Goal: Task Accomplishment & Management: Complete application form

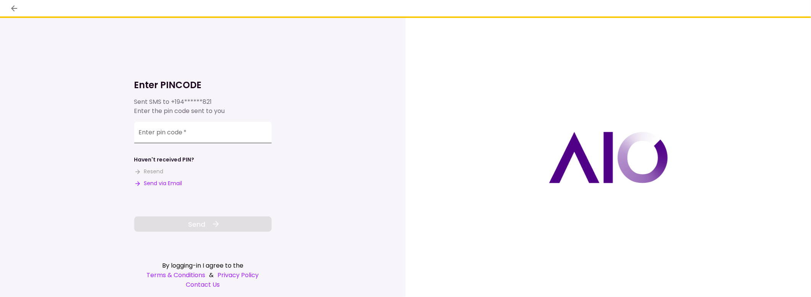
click at [152, 128] on div "Enter pin code   *" at bounding box center [202, 132] width 137 height 21
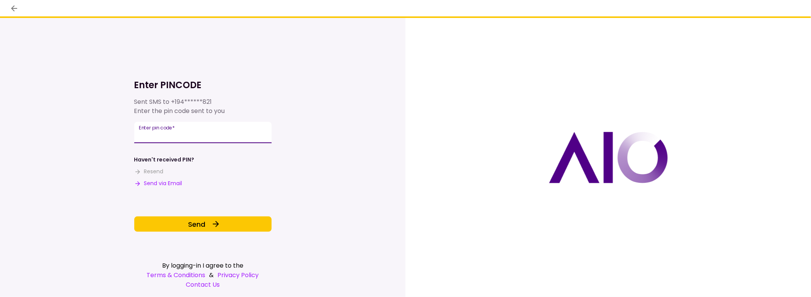
type input "******"
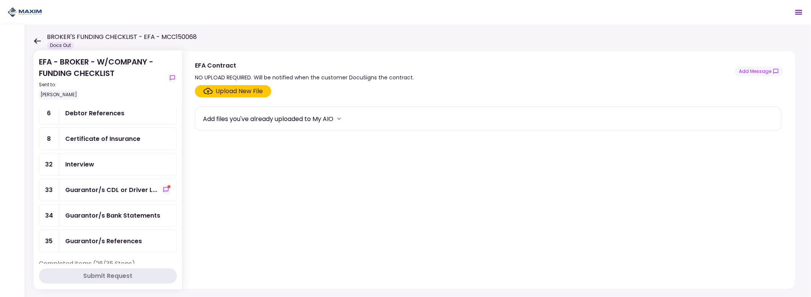
scroll to position [115, 0]
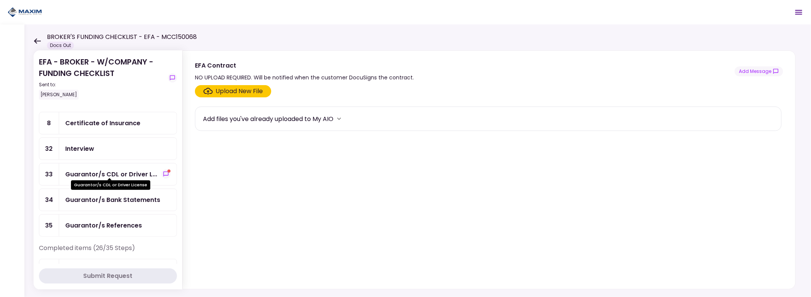
click at [142, 172] on div "Guarantor/s CDL or Driver L..." at bounding box center [111, 174] width 92 height 10
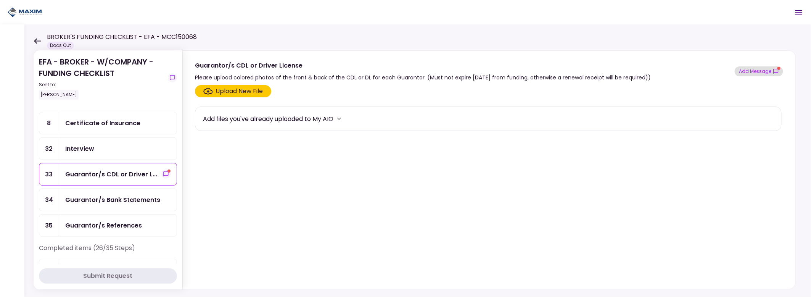
click at [760, 71] on button "Add Message" at bounding box center [759, 71] width 48 height 10
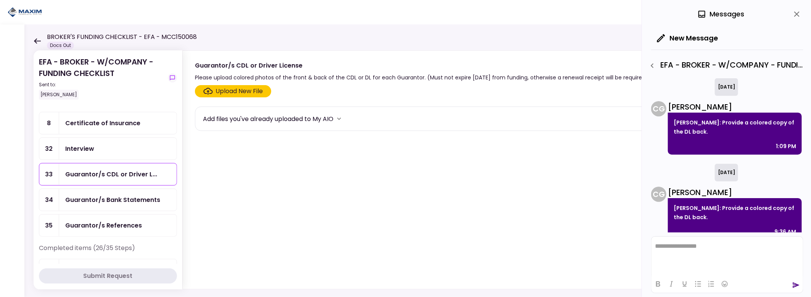
scroll to position [10, 0]
